Goal: Find specific page/section: Find specific page/section

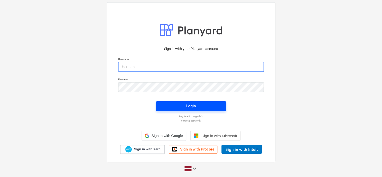
type input "[EMAIL_ADDRESS][DOMAIN_NAME]"
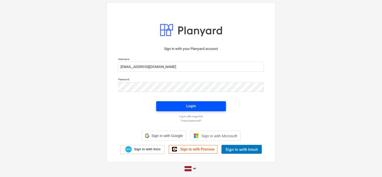
click at [190, 103] on button "Login" at bounding box center [191, 107] width 70 height 10
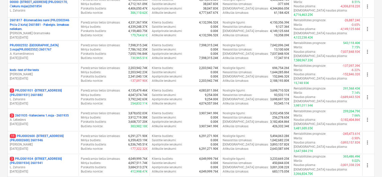
scroll to position [124, 0]
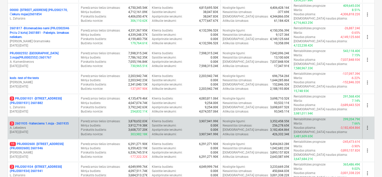
click at [65, 126] on p "A. Lebedevs" at bounding box center [43, 128] width 67 height 4
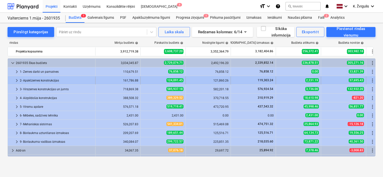
click at [16, 80] on span "keyboard_arrow_right" at bounding box center [17, 81] width 6 height 6
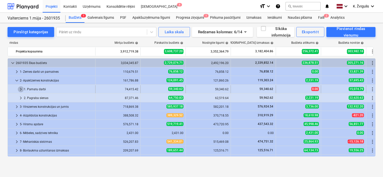
click at [22, 88] on span "keyboard_arrow_right" at bounding box center [21, 89] width 6 height 6
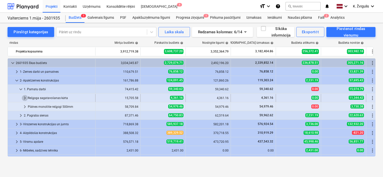
click at [23, 97] on span "keyboard_arrow_right" at bounding box center [25, 98] width 6 height 6
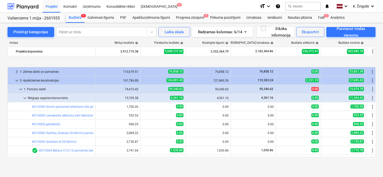
scroll to position [25, 0]
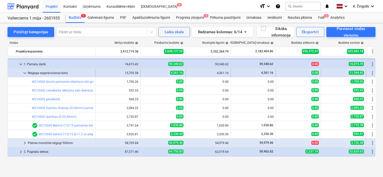
click at [23, 72] on span "keyboard_arrow_down" at bounding box center [25, 73] width 6 height 6
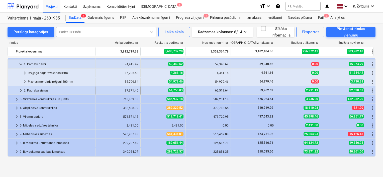
click at [18, 92] on span "keyboard_arrow_right" at bounding box center [21, 91] width 6 height 6
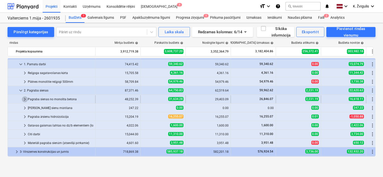
click at [27, 100] on span "keyboard_arrow_right" at bounding box center [25, 100] width 6 height 6
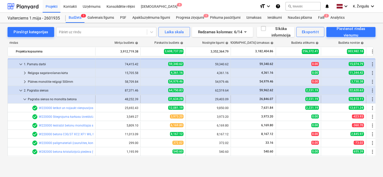
click at [25, 98] on span "keyboard_arrow_down" at bounding box center [25, 100] width 6 height 6
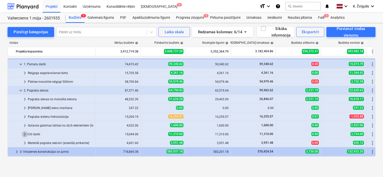
click at [23, 135] on span "keyboard_arrow_right" at bounding box center [25, 135] width 6 height 6
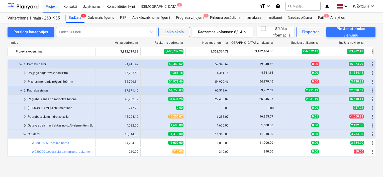
scroll to position [50, 0]
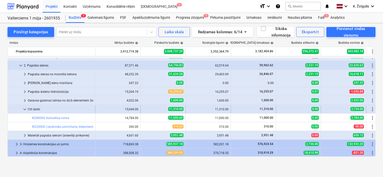
click at [26, 110] on span "keyboard_arrow_down" at bounding box center [25, 110] width 6 height 6
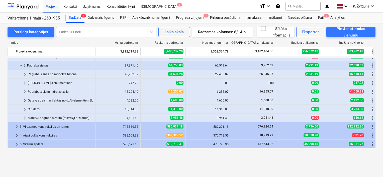
scroll to position [25, 0]
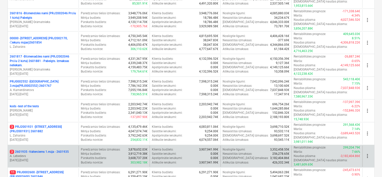
scroll to position [74, 0]
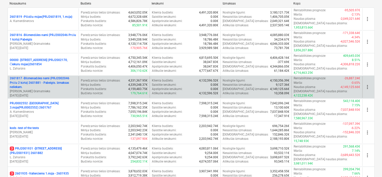
click at [58, 89] on p "[PERSON_NAME] Grāmatnieks" at bounding box center [43, 91] width 67 height 4
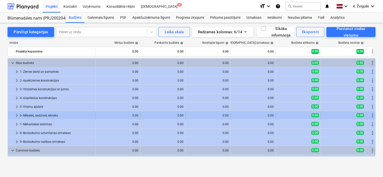
scroll to position [25, 0]
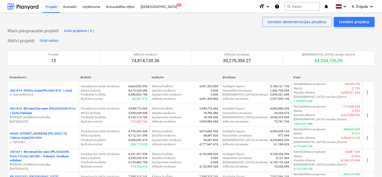
scroll to position [74, 0]
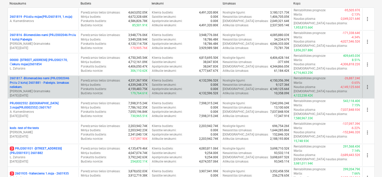
click at [57, 76] on p "2601817 - Blūmenadāles nami (PRJ2002046 Prūšu 2 kārta) 2601881 - Pabeigts. Izma…" at bounding box center [43, 82] width 67 height 13
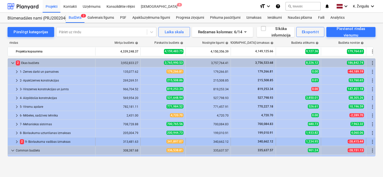
scroll to position [25, 0]
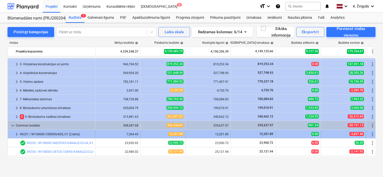
click at [18, 134] on span "keyboard_arrow_right" at bounding box center [17, 135] width 6 height 6
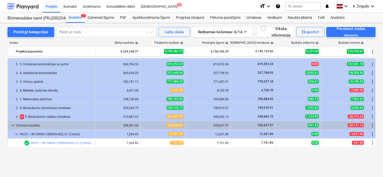
scroll to position [0, 0]
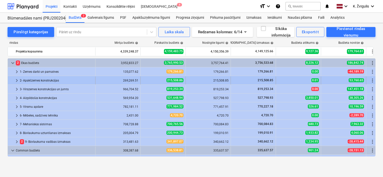
click at [16, 80] on span "keyboard_arrow_right" at bounding box center [17, 81] width 6 height 6
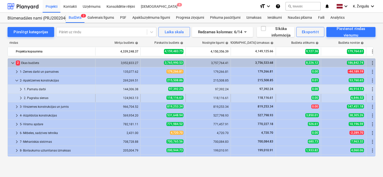
click at [22, 99] on span "keyboard_arrow_right" at bounding box center [21, 98] width 6 height 6
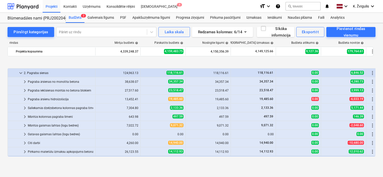
scroll to position [50, 0]
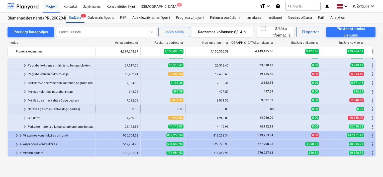
click at [203, 109] on div "0.00" at bounding box center [208, 110] width 41 height 4
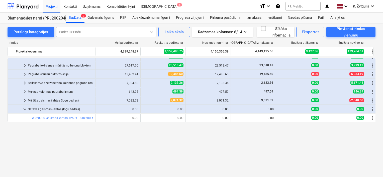
scroll to position [0, 0]
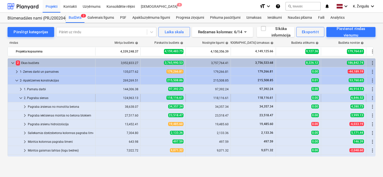
click at [22, 96] on span "keyboard_arrow_down" at bounding box center [21, 98] width 6 height 6
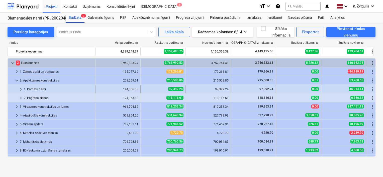
click at [21, 90] on span "keyboard_arrow_right" at bounding box center [21, 89] width 6 height 6
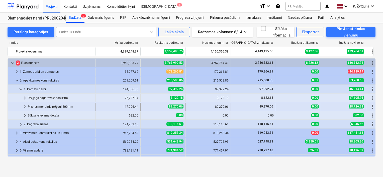
click at [24, 106] on span "keyboard_arrow_right" at bounding box center [25, 107] width 6 height 6
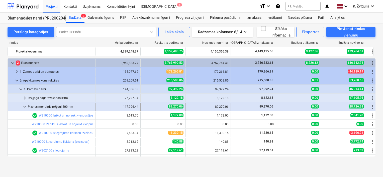
click at [27, 105] on span "keyboard_arrow_down" at bounding box center [25, 107] width 6 height 6
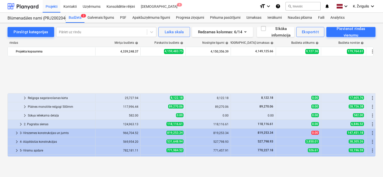
scroll to position [50, 0]
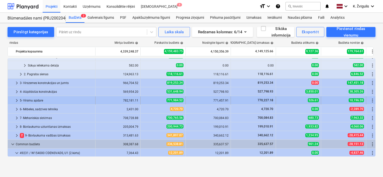
click at [17, 99] on span "keyboard_arrow_right" at bounding box center [17, 101] width 6 height 6
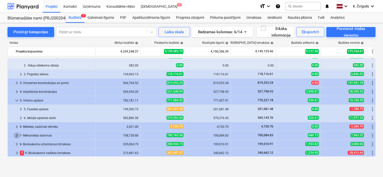
click at [18, 133] on span "keyboard_arrow_right" at bounding box center [17, 136] width 6 height 6
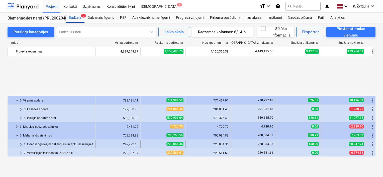
scroll to position [100, 0]
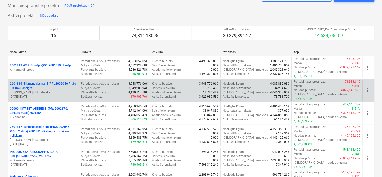
scroll to position [75, 0]
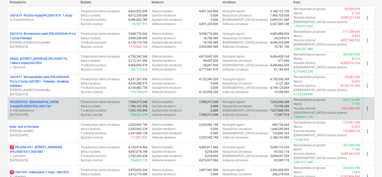
click at [57, 100] on p "PRJ0002552 - Ropažu ielas 3.māja(PRJ0002552) 2601767" at bounding box center [43, 104] width 67 height 9
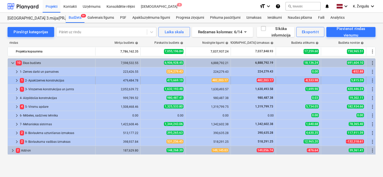
click at [16, 81] on span "keyboard_arrow_right" at bounding box center [17, 81] width 6 height 6
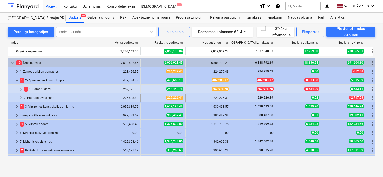
click at [21, 98] on span "keyboard_arrow_right" at bounding box center [21, 98] width 6 height 6
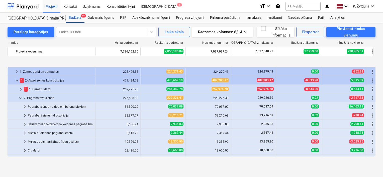
scroll to position [25, 0]
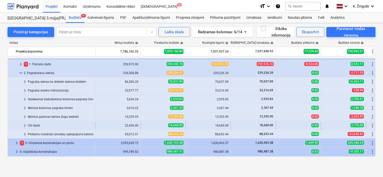
click at [26, 125] on span "keyboard_arrow_right" at bounding box center [25, 126] width 6 height 6
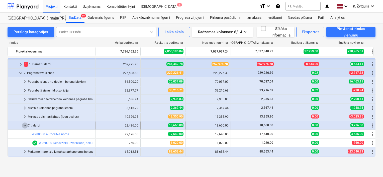
click at [26, 125] on span "keyboard_arrow_down" at bounding box center [25, 126] width 6 height 6
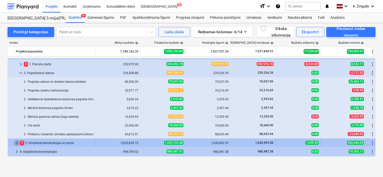
click at [15, 144] on span "keyboard_arrow_right" at bounding box center [17, 143] width 6 height 6
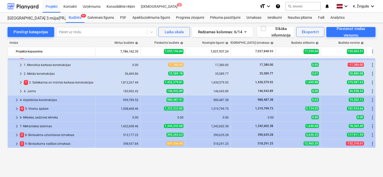
scroll to position [87, 0]
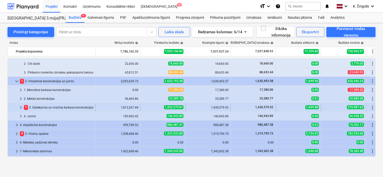
click at [20, 108] on span "keyboard_arrow_right" at bounding box center [21, 108] width 6 height 6
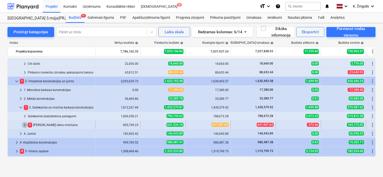
click at [26, 125] on span "keyboard_arrow_right" at bounding box center [25, 125] width 6 height 6
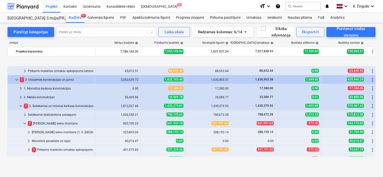
scroll to position [112, 0]
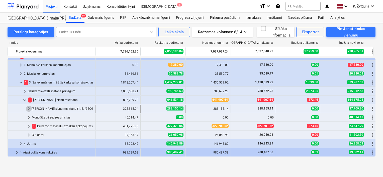
click at [29, 109] on span "keyboard_arrow_right" at bounding box center [29, 109] width 6 height 6
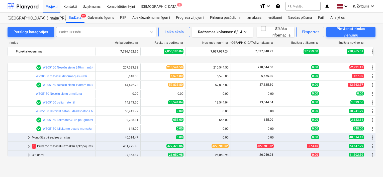
scroll to position [187, 0]
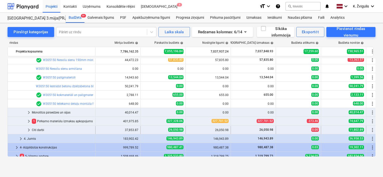
click at [30, 129] on span "keyboard_arrow_right" at bounding box center [29, 130] width 6 height 6
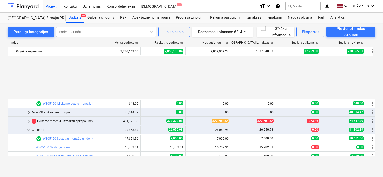
scroll to position [237, 0]
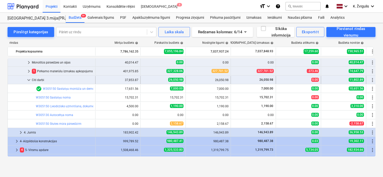
click at [26, 80] on span "keyboard_arrow_down" at bounding box center [29, 80] width 6 height 6
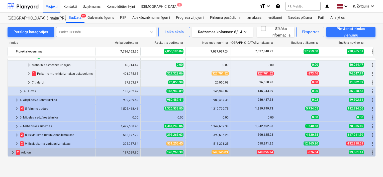
scroll to position [235, 0]
click at [30, 75] on span "keyboard_arrow_right" at bounding box center [29, 74] width 6 height 6
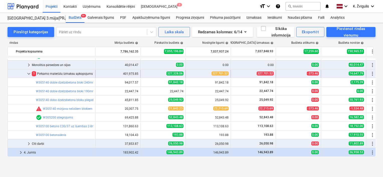
scroll to position [210, 0]
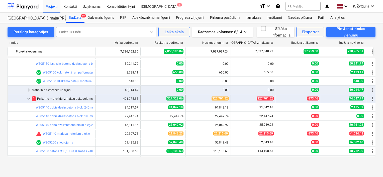
click at [30, 100] on span "keyboard_arrow_down" at bounding box center [29, 99] width 6 height 6
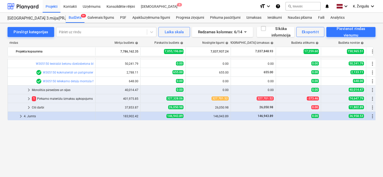
scroll to position [110, 0]
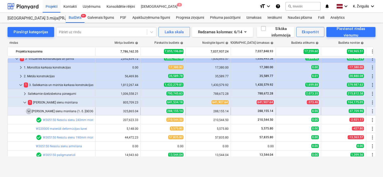
click at [28, 111] on span "keyboard_arrow_down" at bounding box center [29, 112] width 6 height 6
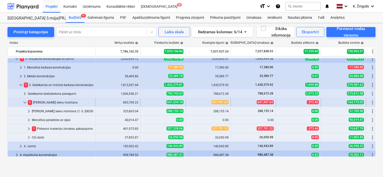
click at [25, 103] on span "keyboard_arrow_down" at bounding box center [25, 103] width 6 height 6
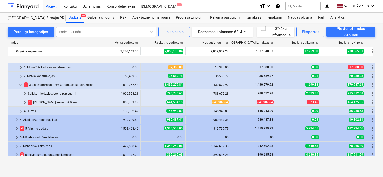
scroll to position [130, 0]
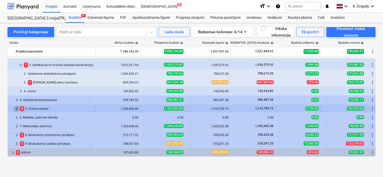
click at [17, 108] on span "keyboard_arrow_right" at bounding box center [17, 109] width 6 height 6
